Goal: Task Accomplishment & Management: Use online tool/utility

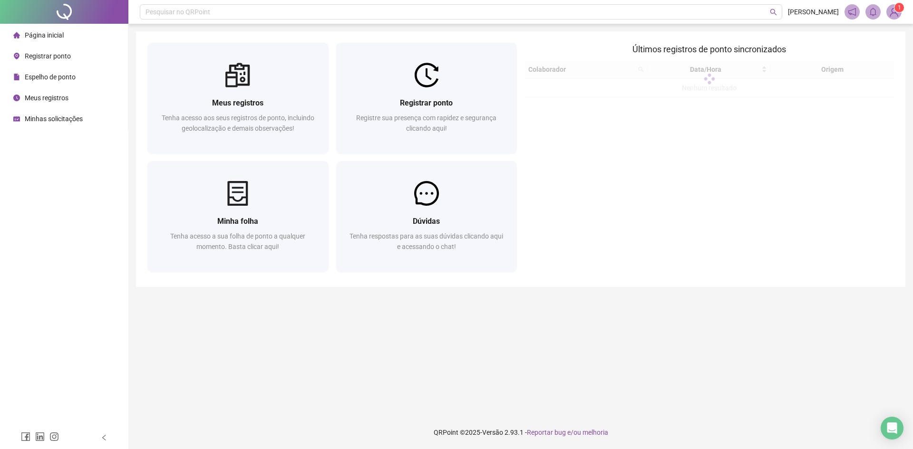
click at [329, 148] on div "Meus registros Tenha acesso aos seus registros de ponto, incluindo geolocalizaç…" at bounding box center [238, 100] width 189 height 115
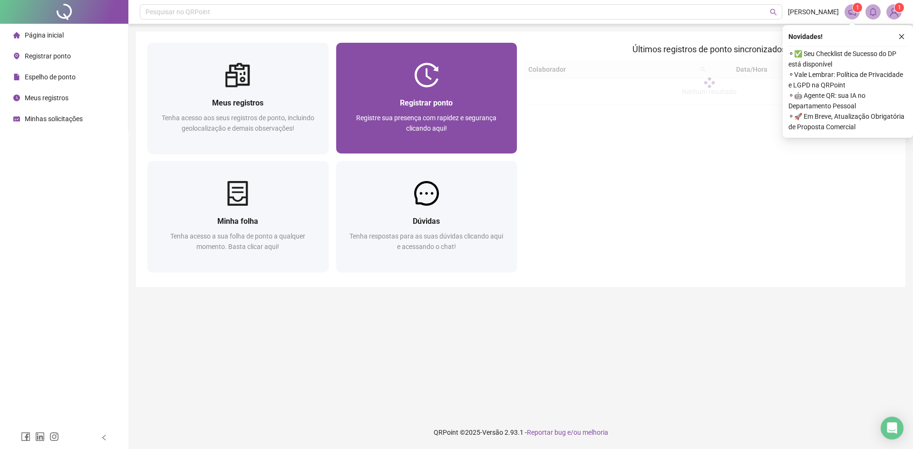
click at [424, 108] on div "Registrar ponto" at bounding box center [427, 103] width 158 height 12
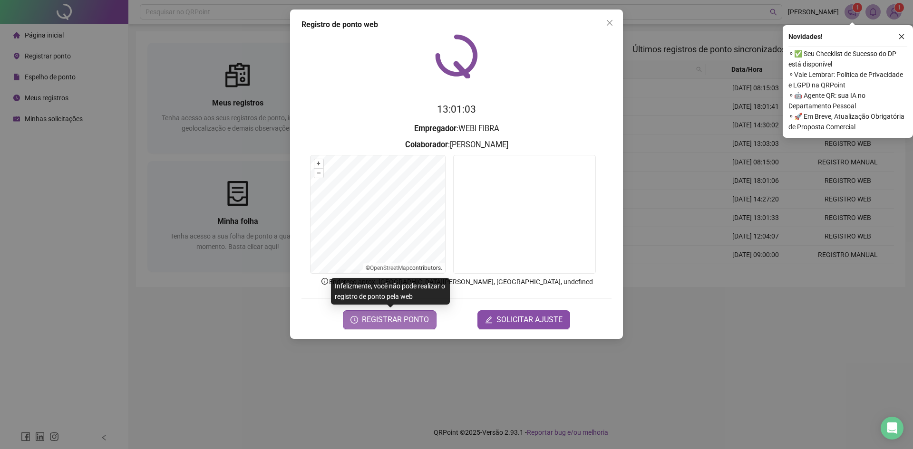
click at [391, 320] on span "REGISTRAR PONTO" at bounding box center [395, 319] width 67 height 11
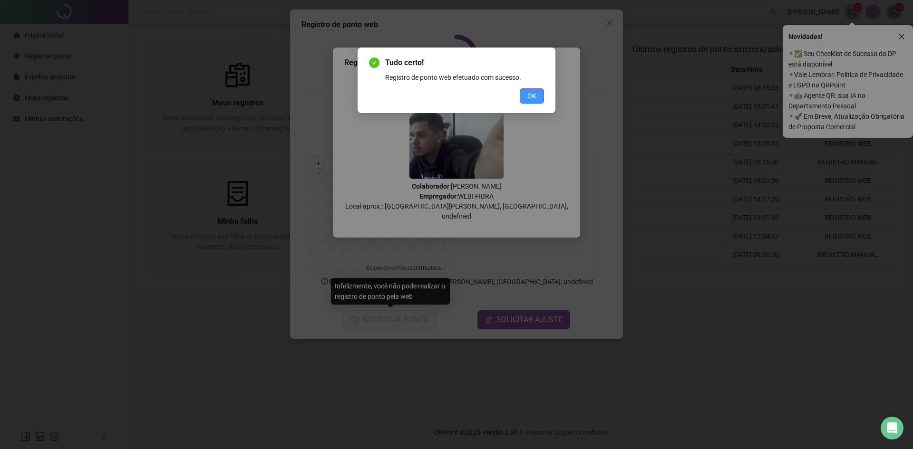
click at [530, 95] on span "OK" at bounding box center [531, 96] width 9 height 10
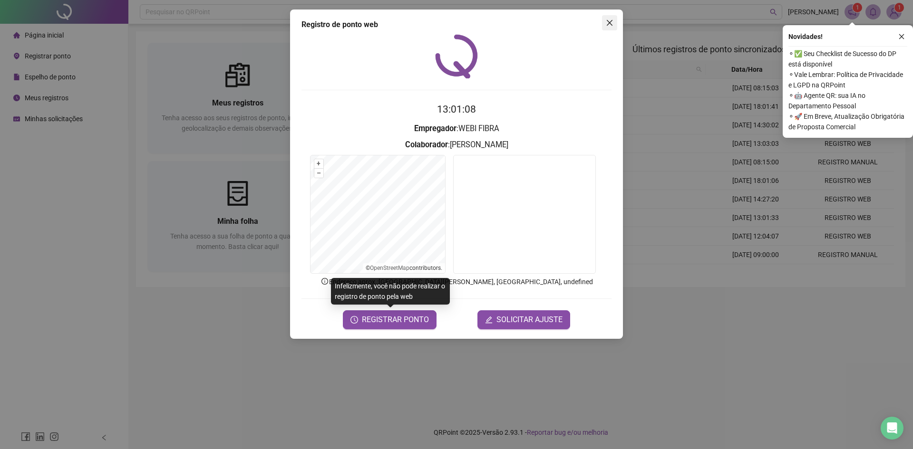
click at [614, 20] on span "Close" at bounding box center [609, 23] width 15 height 8
